Goal: Check status

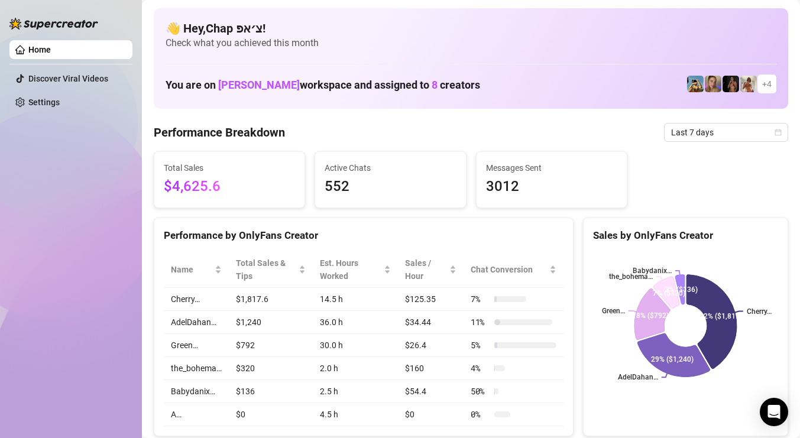
click at [677, 169] on div "Total Sales $4,625.6 Active Chats 552 Messages Sent 3012" at bounding box center [471, 179] width 644 height 57
click at [757, 133] on span "Last 7 days" at bounding box center [726, 133] width 110 height 18
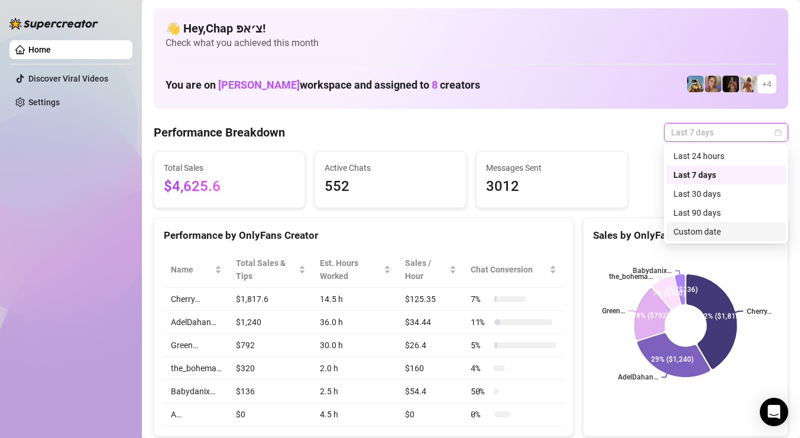
click at [707, 230] on div "Custom date" at bounding box center [726, 231] width 105 height 13
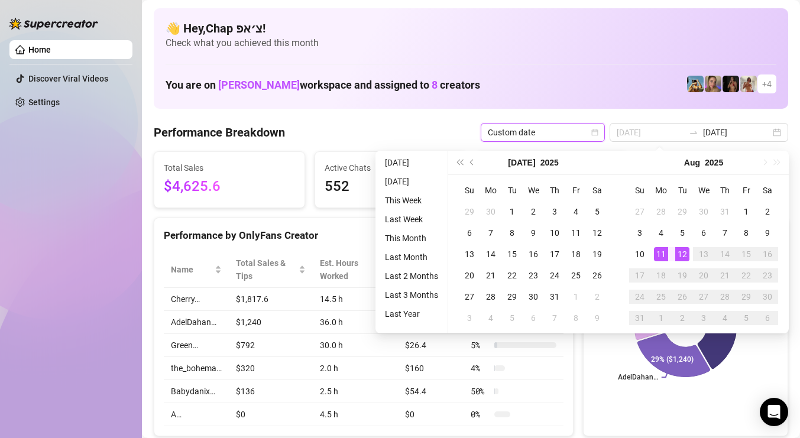
type input "[DATE]"
click at [683, 248] on div "12" at bounding box center [683, 254] width 14 height 14
type input "[DATE]"
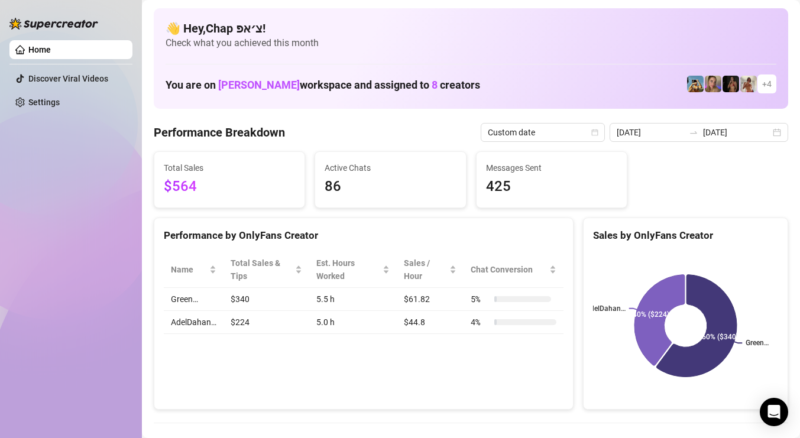
click at [683, 248] on div "Green… AdelDahan… 60% ($340) 40% ($224)" at bounding box center [686, 326] width 204 height 167
drag, startPoint x: 683, startPoint y: 248, endPoint x: 690, endPoint y: 244, distance: 8.2
click at [690, 244] on div "Green… AdelDahan… 60% ($340) 40% ($224)" at bounding box center [686, 326] width 204 height 167
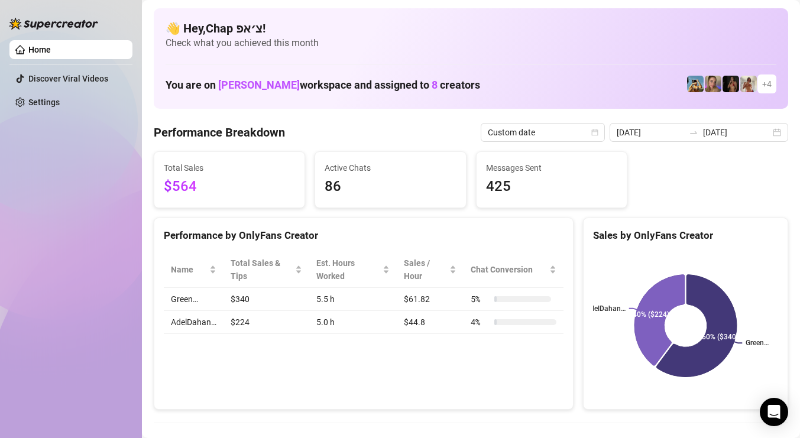
click at [690, 244] on div "Green… AdelDahan… 60% ($340) 40% ($224)" at bounding box center [686, 326] width 204 height 167
click at [690, 245] on div "Green… AdelDahan… 60% ($340) 40% ($224)" at bounding box center [686, 326] width 204 height 167
click at [691, 245] on div "Green… AdelDahan… 60% ($340) 40% ($224)" at bounding box center [686, 326] width 204 height 167
